Goal: Information Seeking & Learning: Learn about a topic

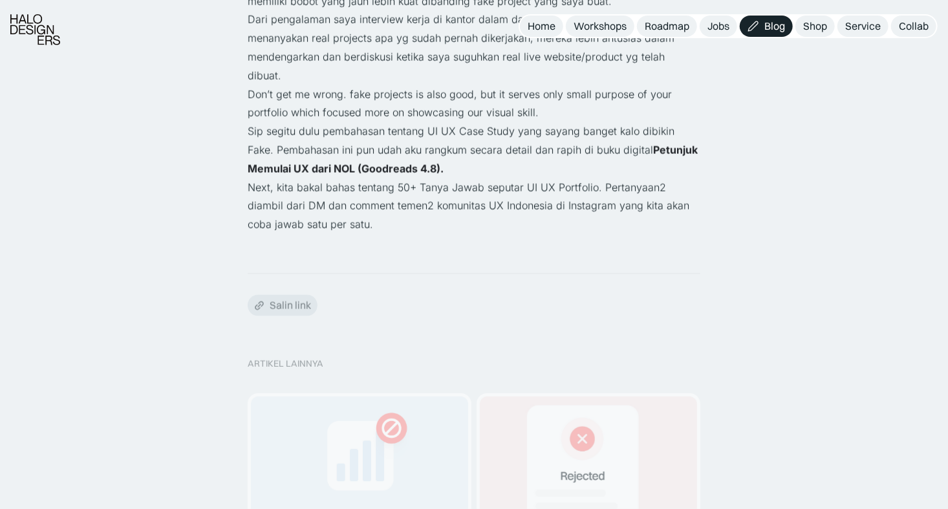
scroll to position [3301, 0]
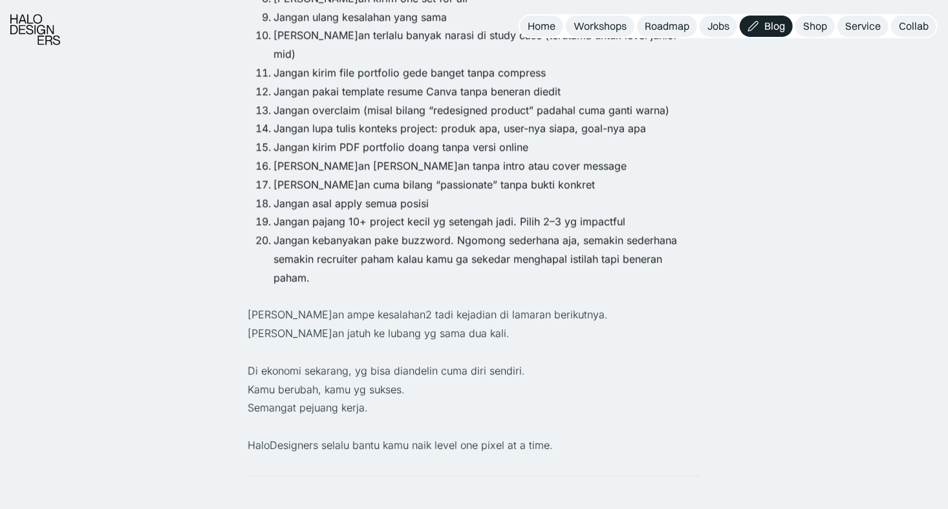
scroll to position [1613, 0]
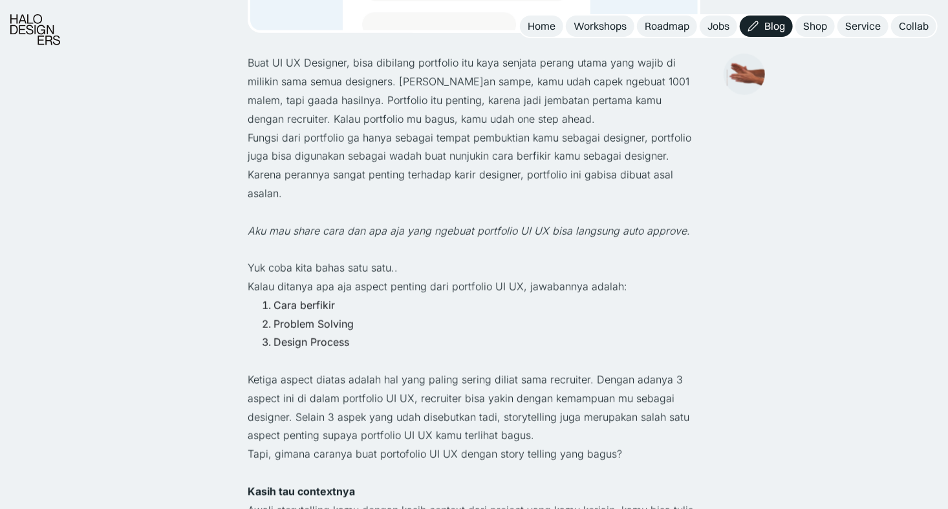
scroll to position [485, 0]
